Goal: Information Seeking & Learning: Learn about a topic

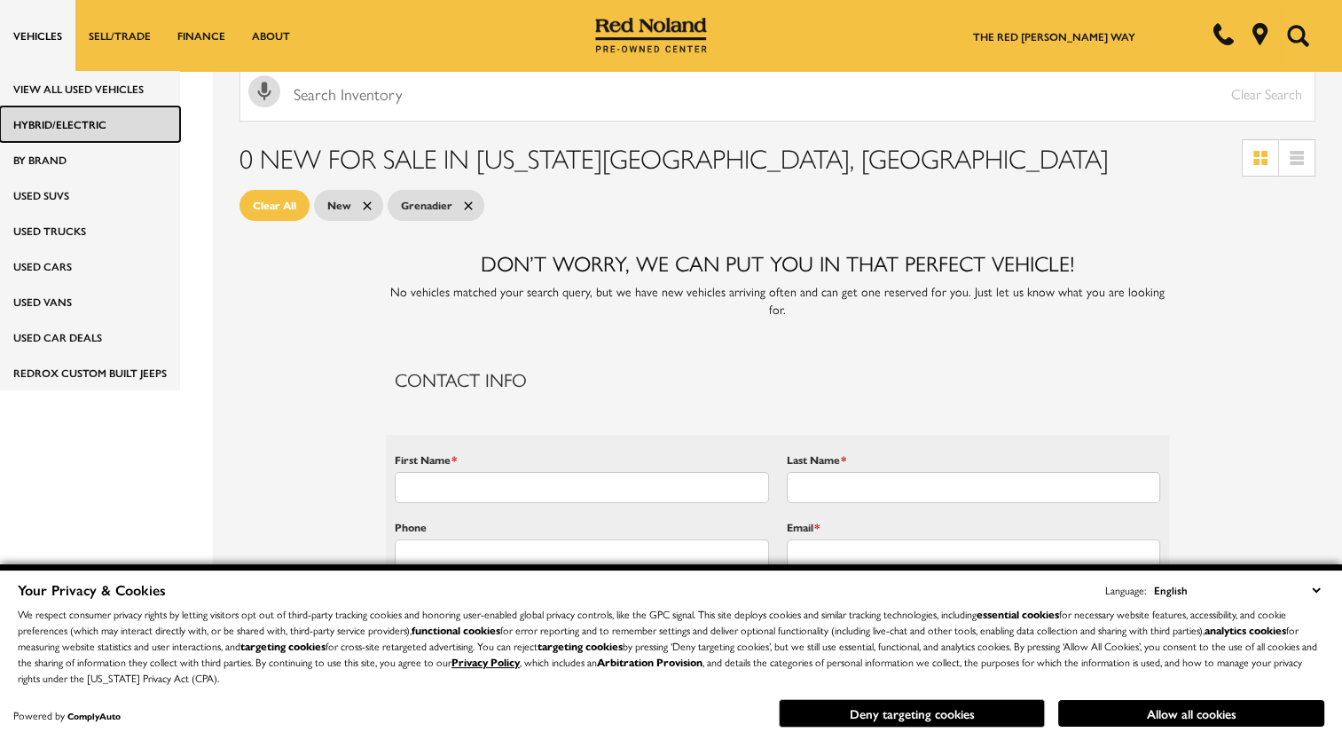
click at [75, 125] on link "HYBRID/ELECTRIC" at bounding box center [90, 123] width 180 height 35
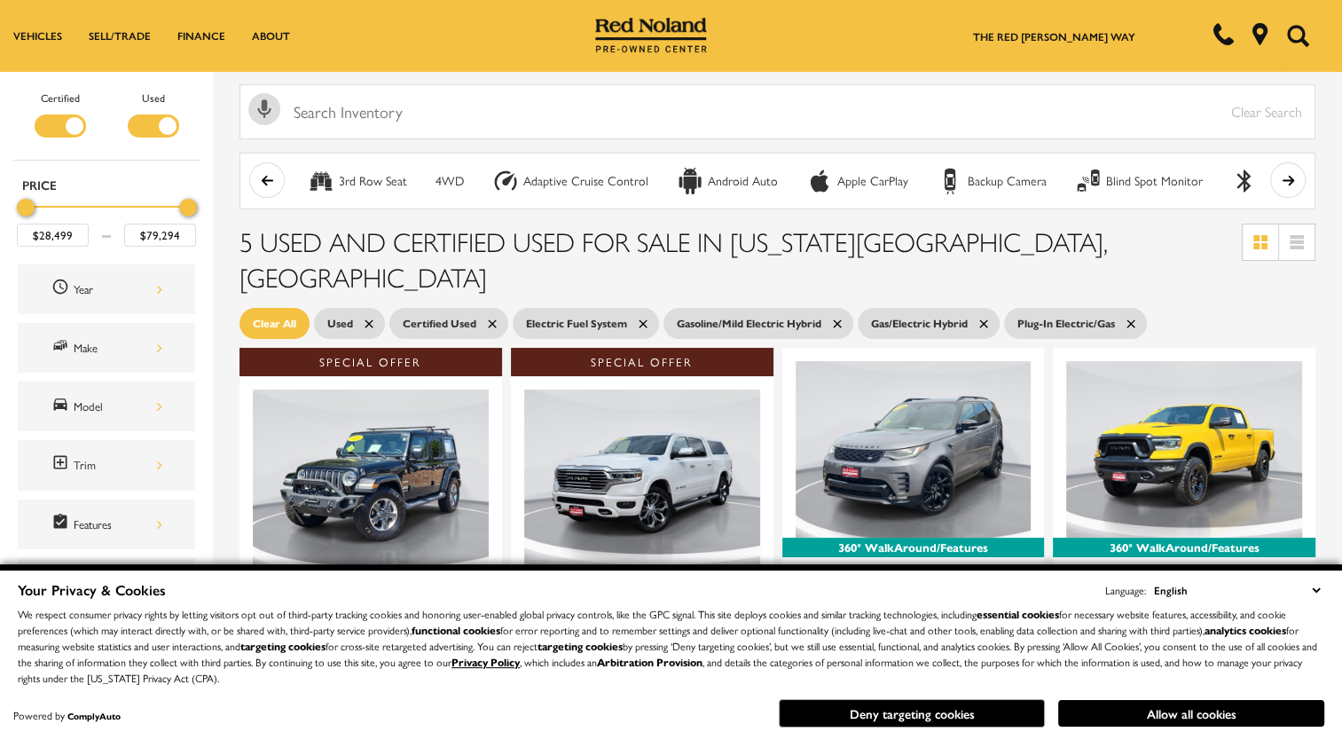
click at [1315, 598] on select "English Spanish / Español English / [GEOGRAPHIC_DATA] Korean / 한국어 Vietnamese /…" at bounding box center [1237, 590] width 175 height 20
click at [950, 720] on button "Deny targeting cookies" at bounding box center [912, 713] width 266 height 28
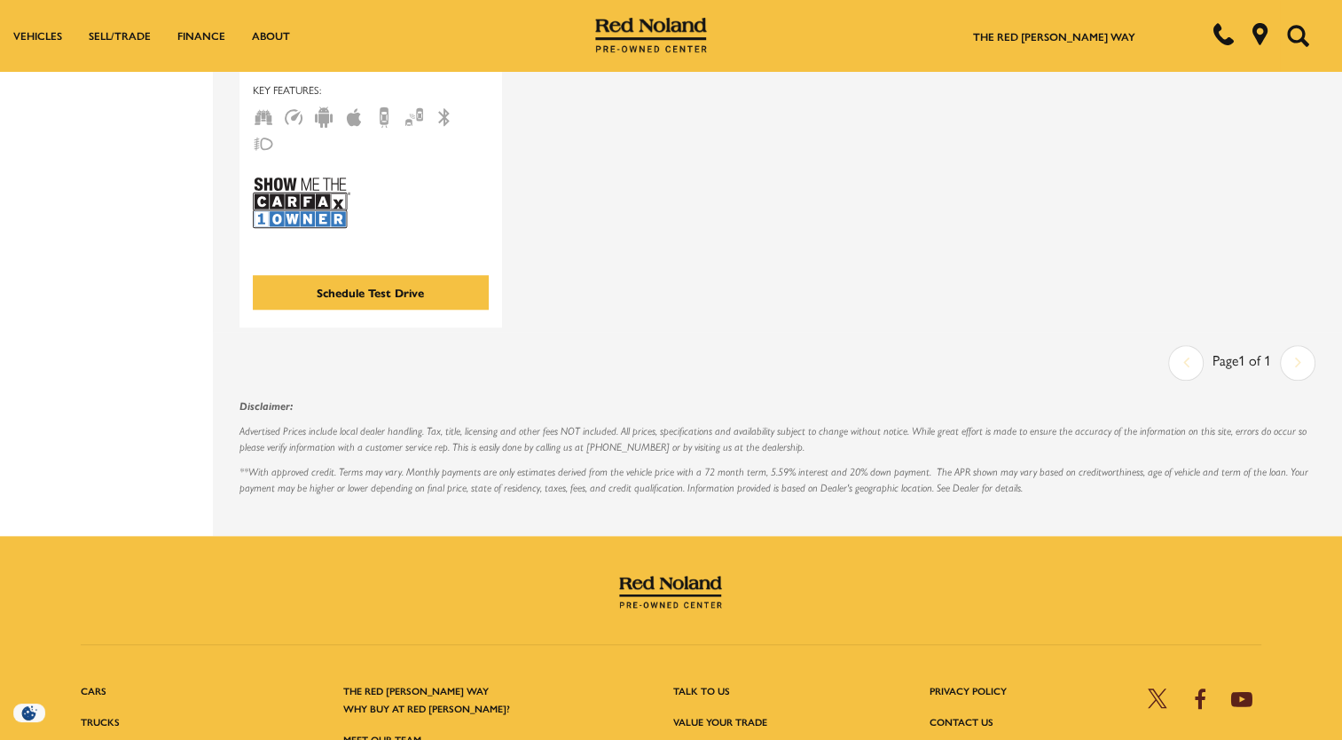
scroll to position [1560, 0]
